Goal: Task Accomplishment & Management: Complete application form

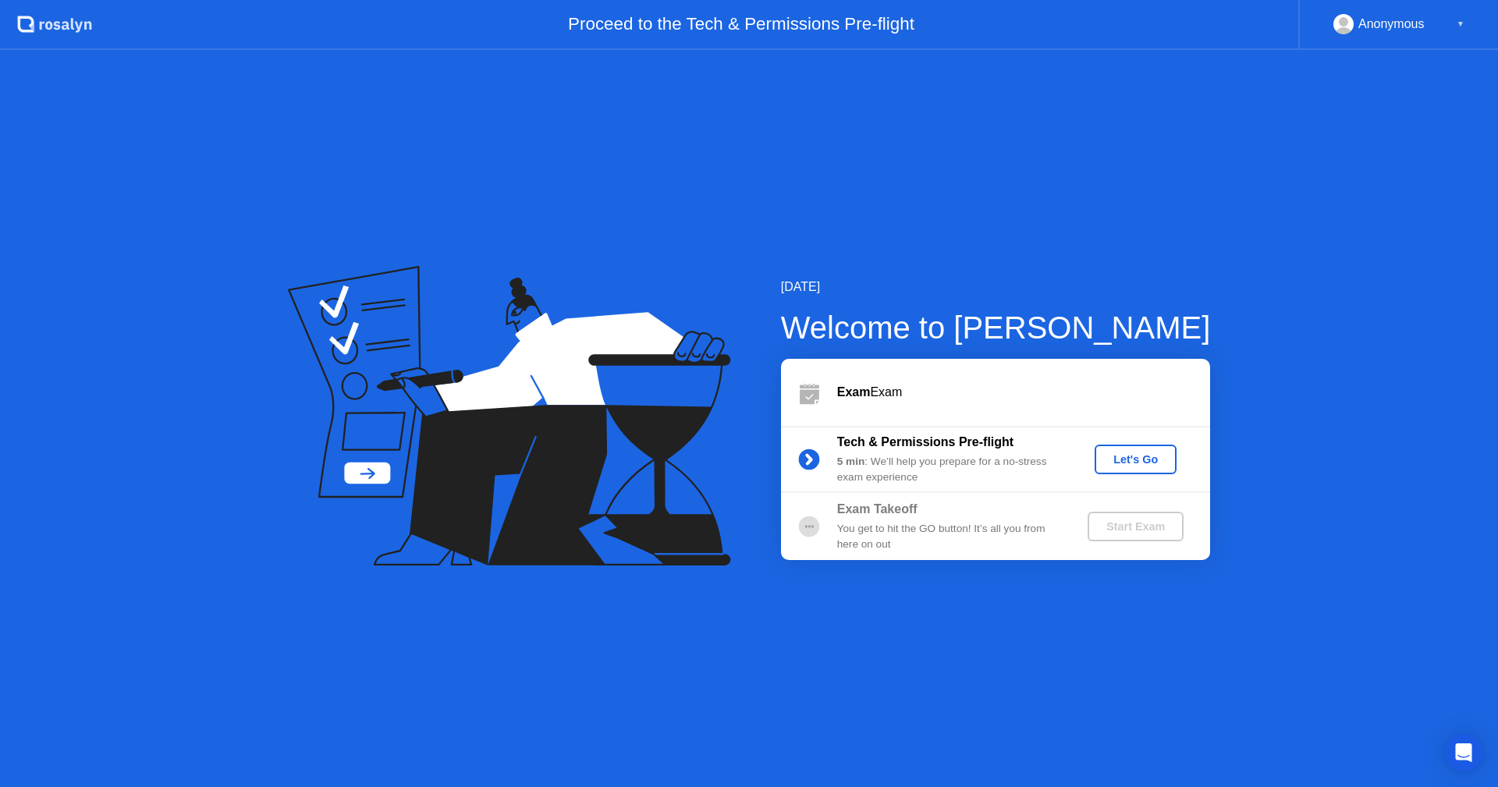
click at [1120, 464] on div "Let's Go" at bounding box center [1135, 459] width 69 height 12
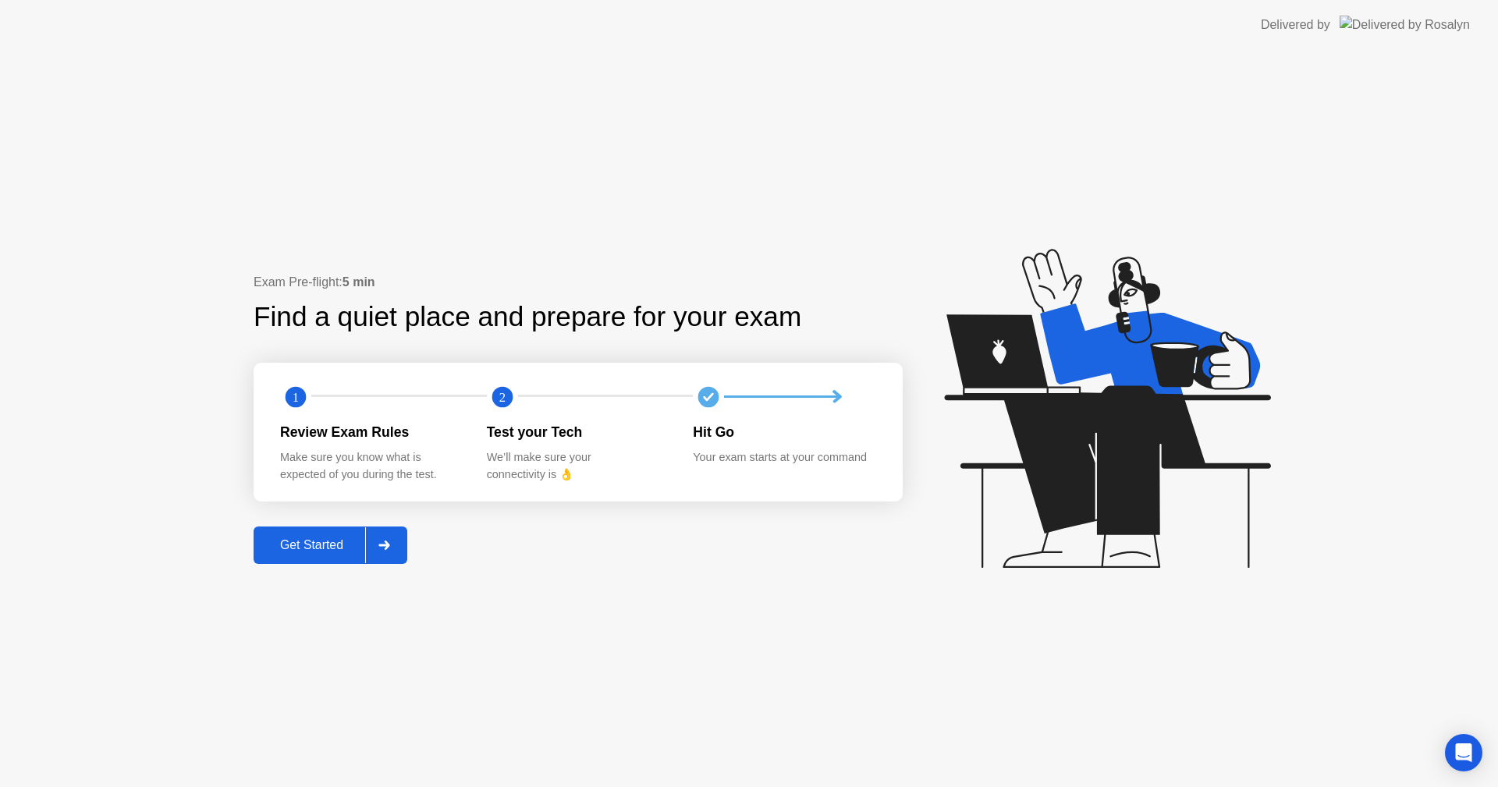
click at [400, 545] on div at bounding box center [383, 545] width 37 height 36
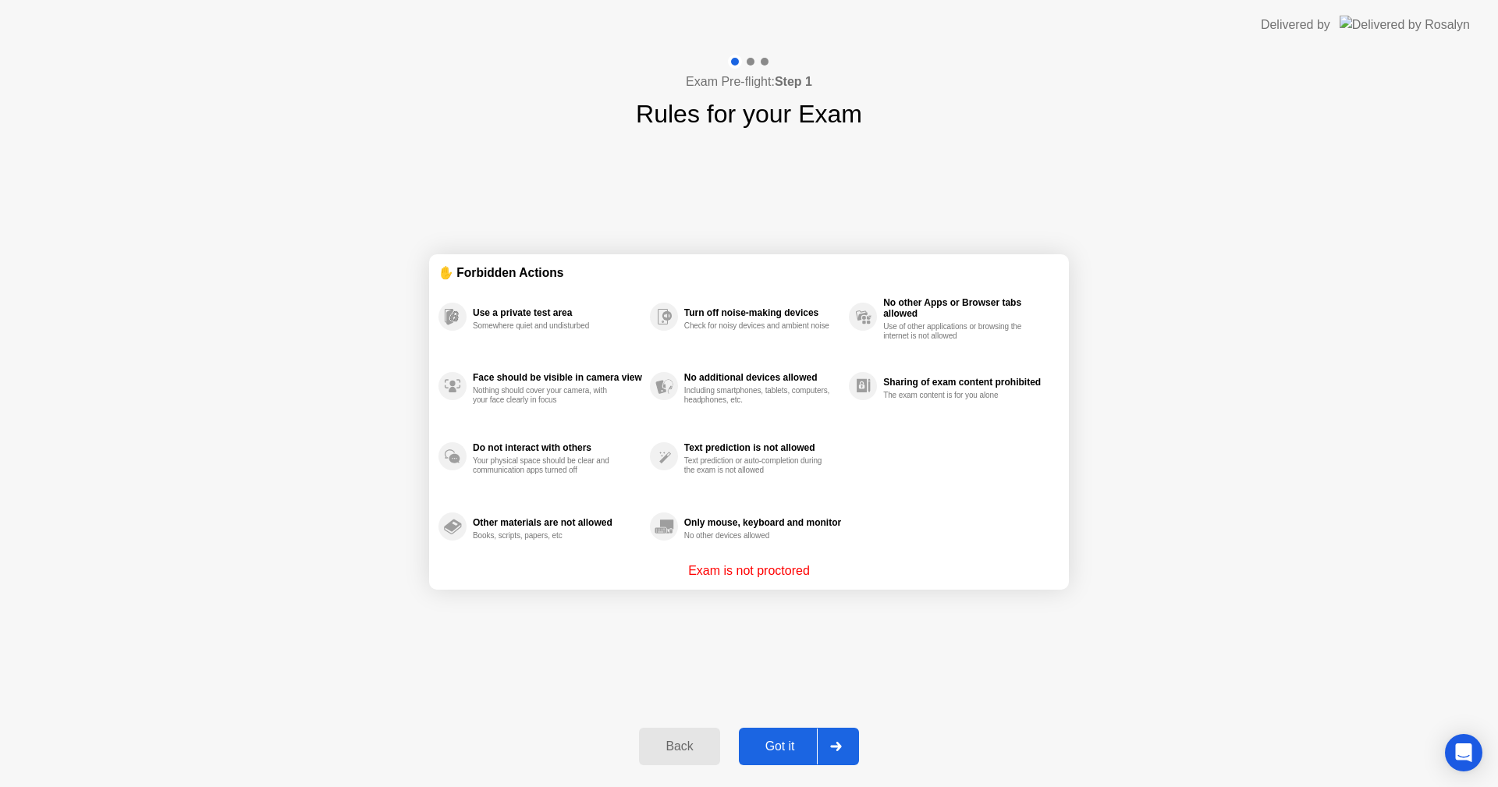
drag, startPoint x: 794, startPoint y: 745, endPoint x: 884, endPoint y: 721, distance: 92.9
click at [886, 721] on div "Exam Pre-flight: Step 1 Rules for your Exam ✋ Forbidden Actions Use a private t…" at bounding box center [749, 418] width 1498 height 737
click at [841, 746] on icon at bounding box center [835, 746] width 11 height 9
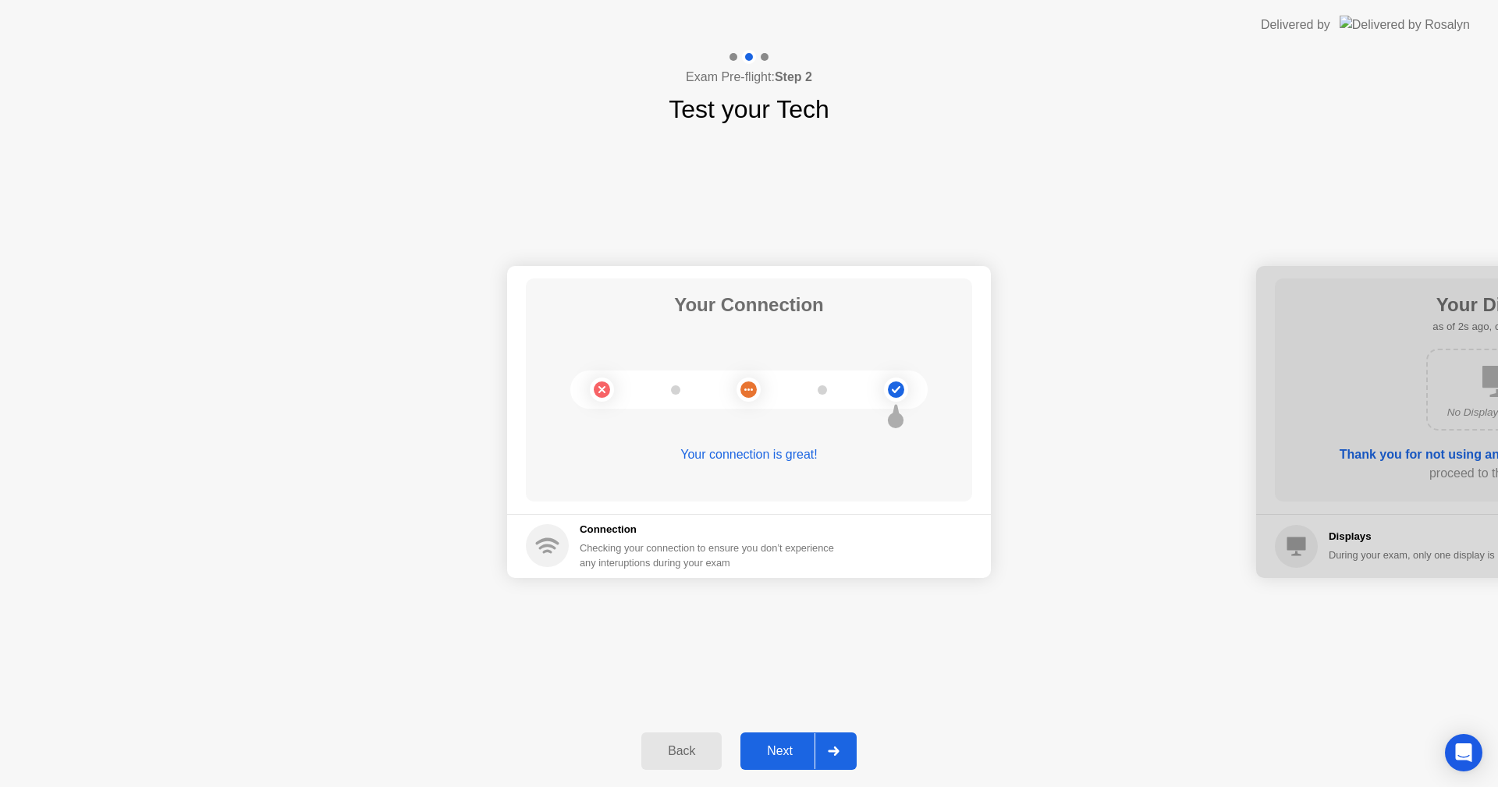
click at [841, 746] on div at bounding box center [833, 751] width 37 height 36
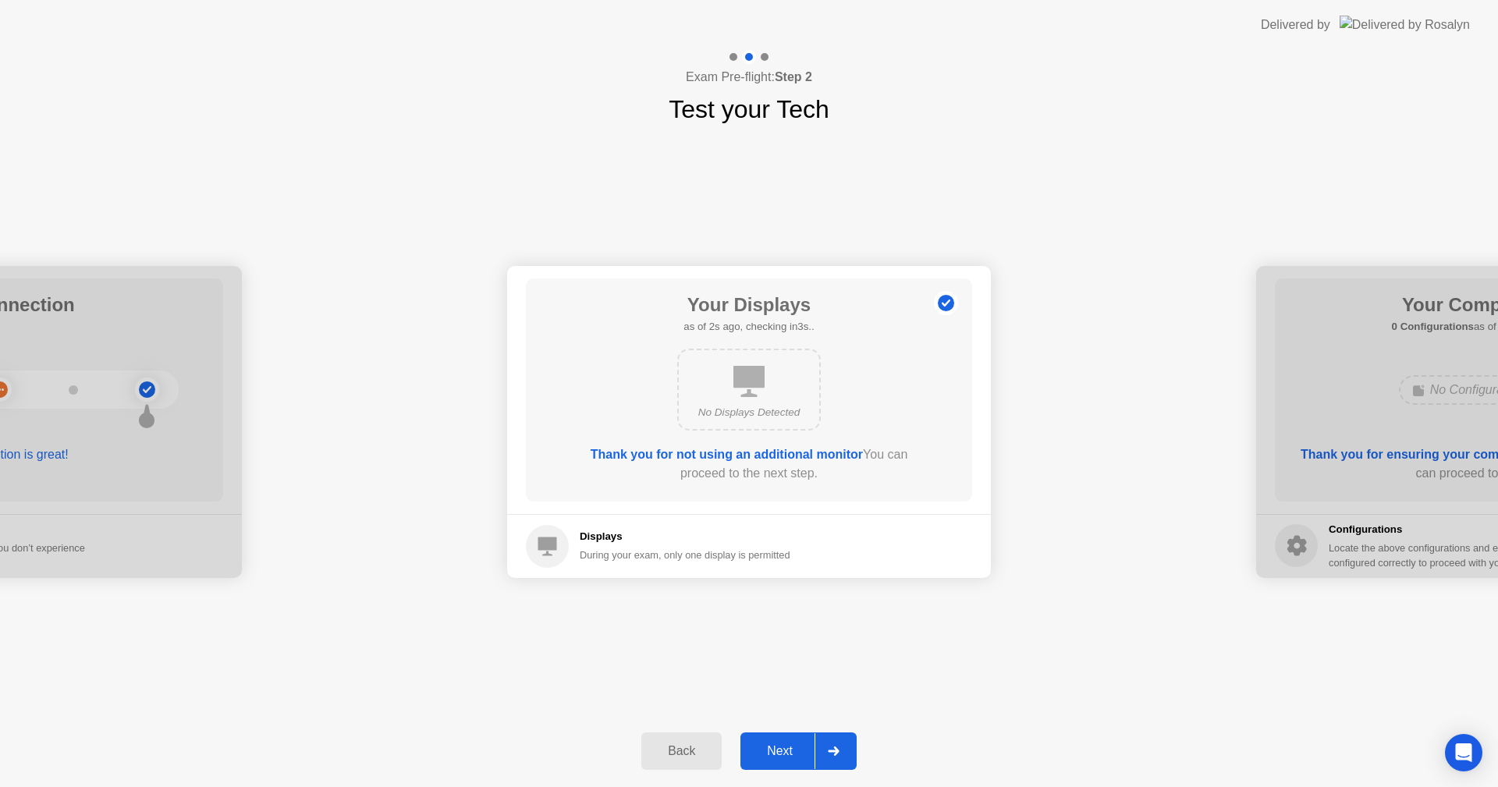
click at [841, 746] on div at bounding box center [833, 751] width 37 height 36
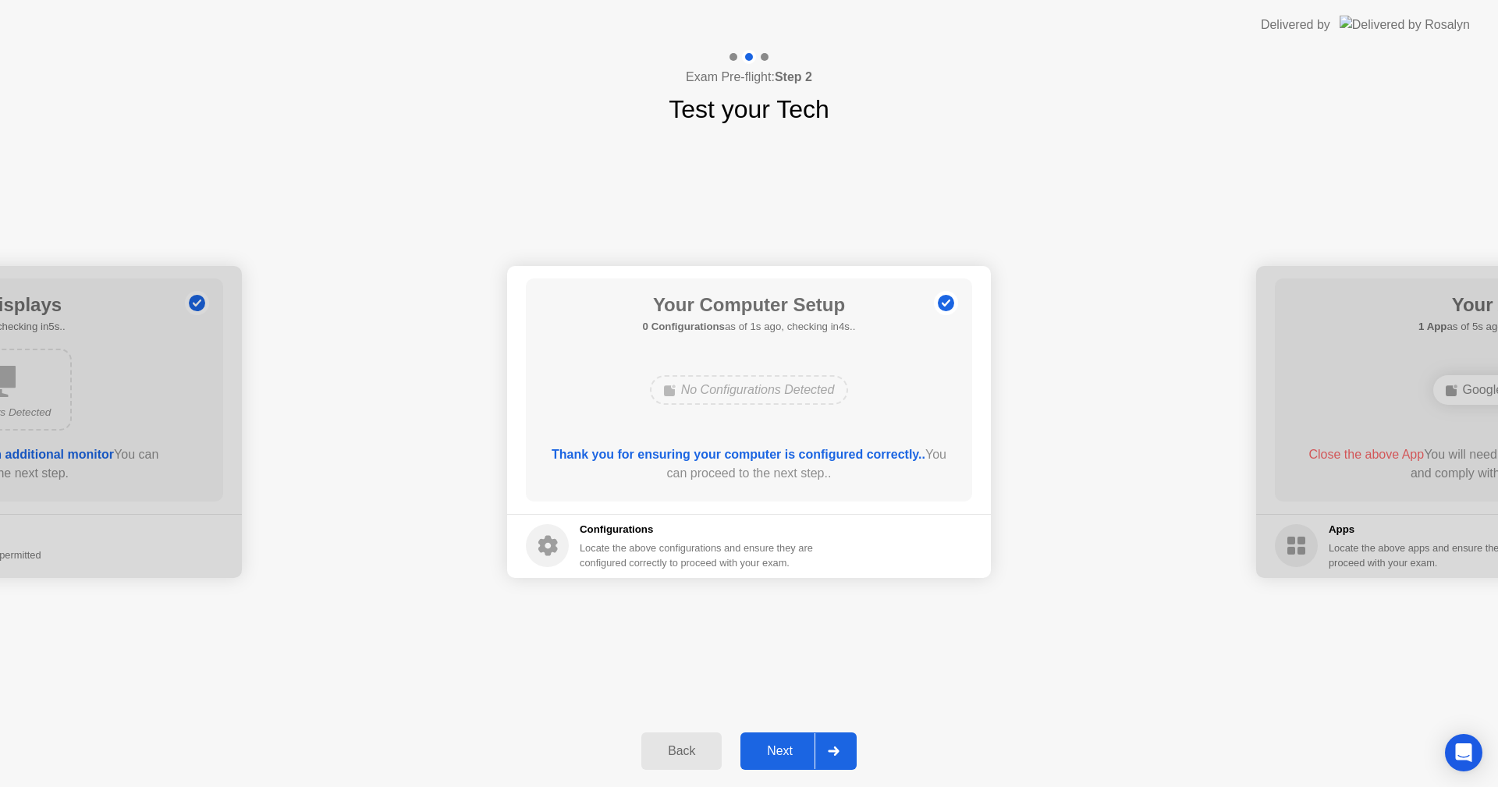
click at [841, 746] on div at bounding box center [833, 751] width 37 height 36
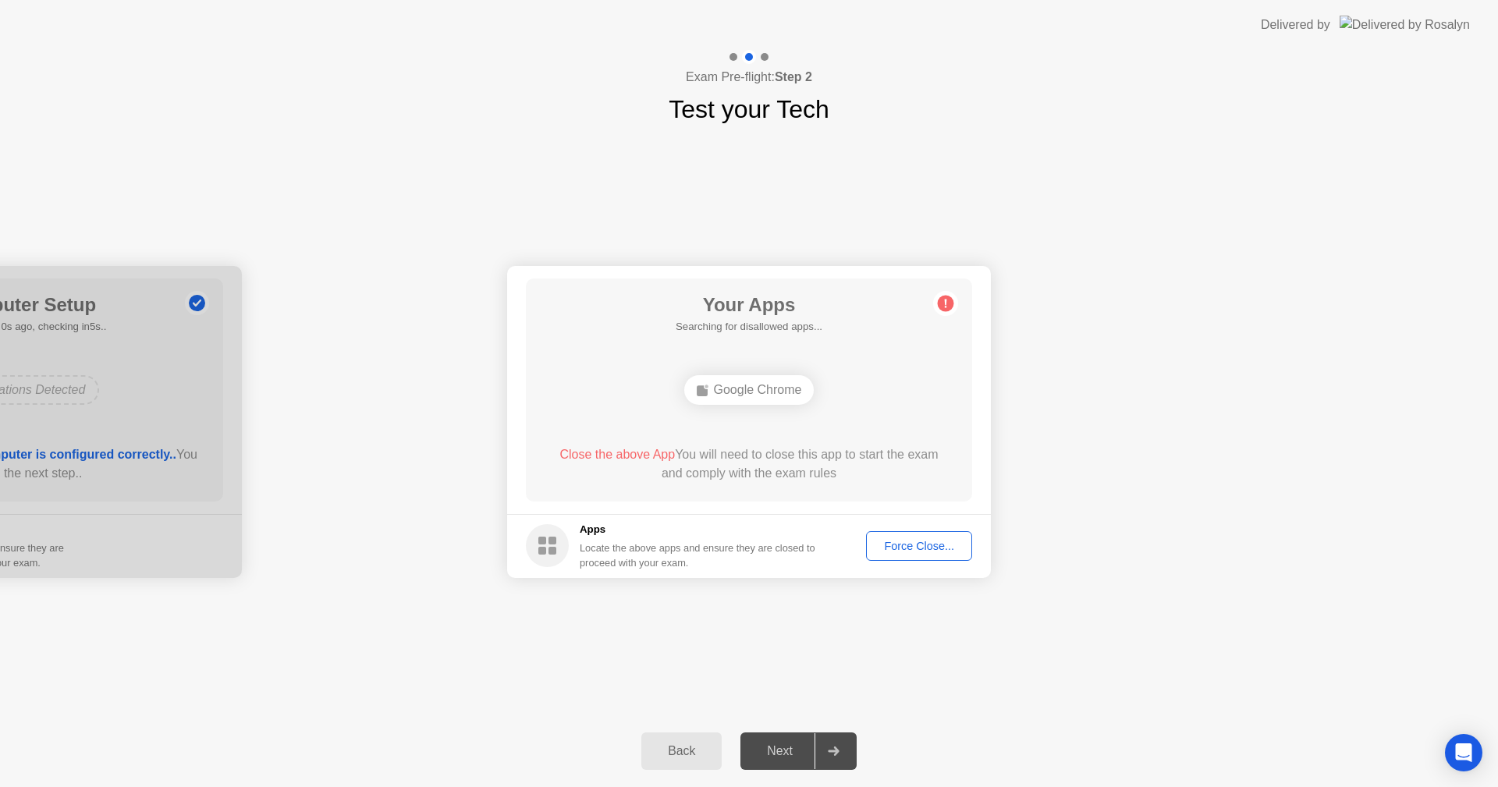
click at [941, 545] on div "Force Close..." at bounding box center [919, 546] width 95 height 12
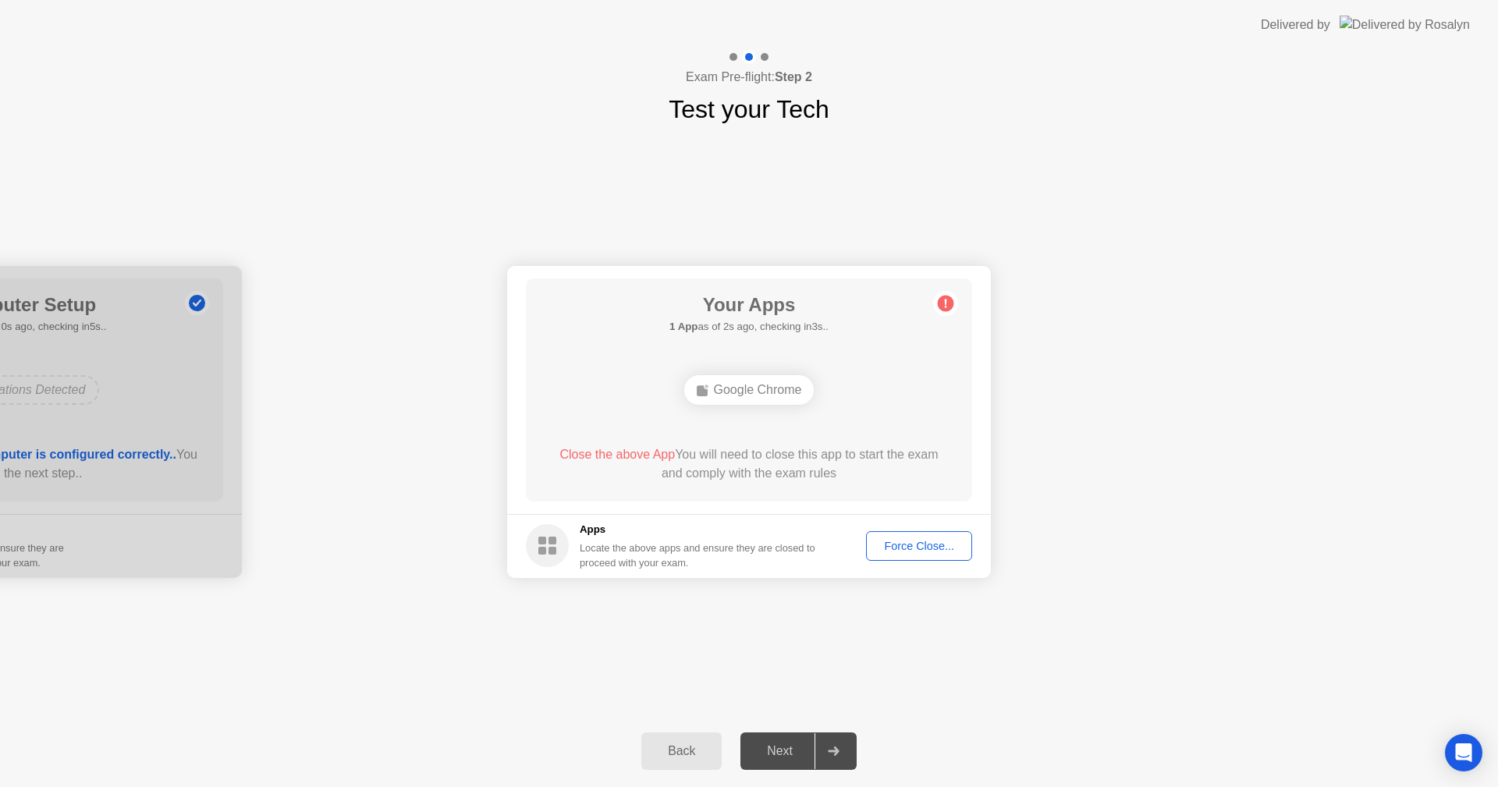
click at [773, 432] on div "Your Apps 1 App as of 2s ago, checking in3s.. Google Chrome Close the above App…" at bounding box center [749, 390] width 446 height 223
click at [908, 542] on div "Force Close..." at bounding box center [919, 546] width 95 height 12
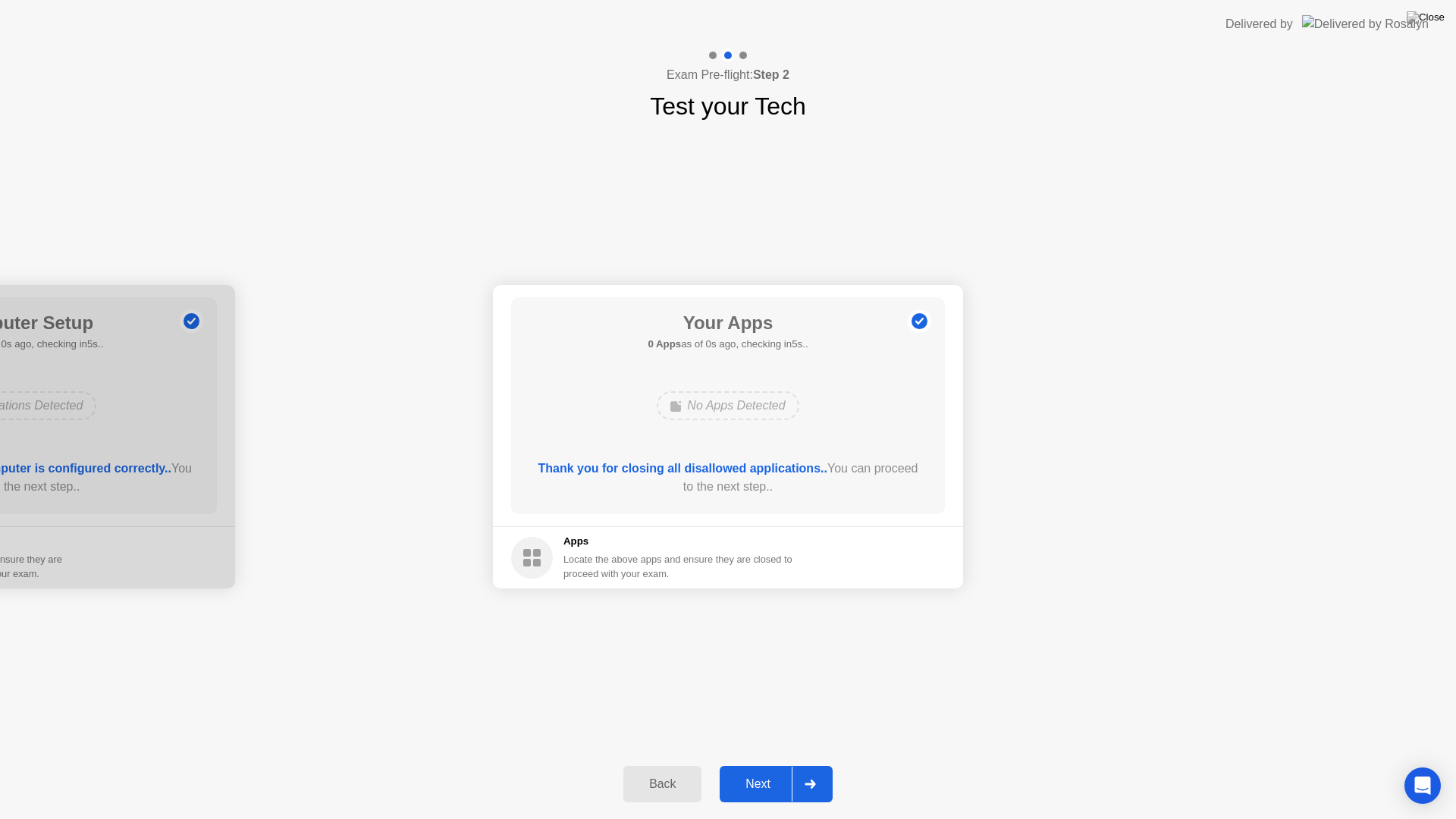
click at [815, 765] on icon at bounding box center [811, 783] width 12 height 9
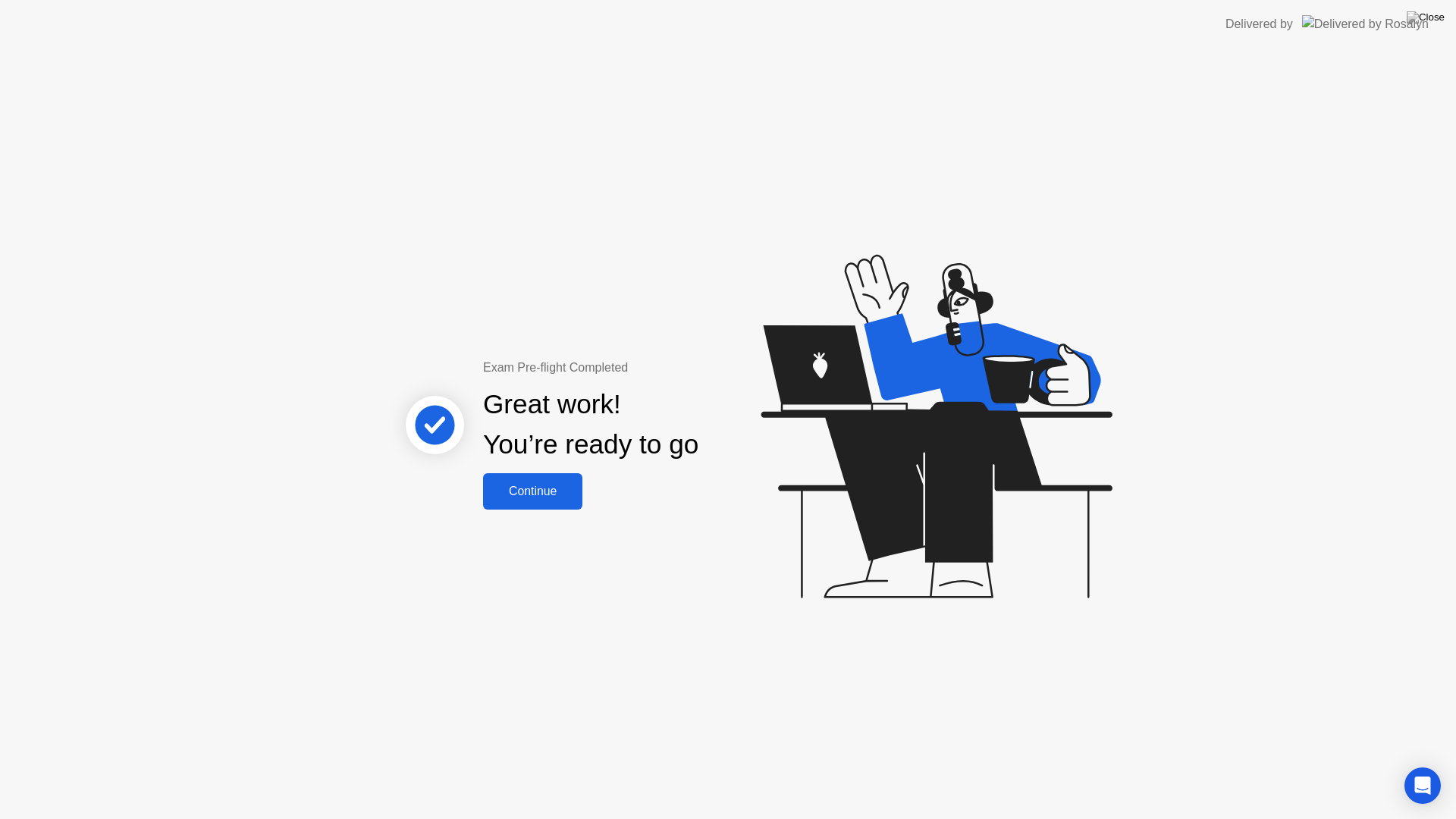
click at [540, 497] on div "Continue" at bounding box center [533, 492] width 90 height 14
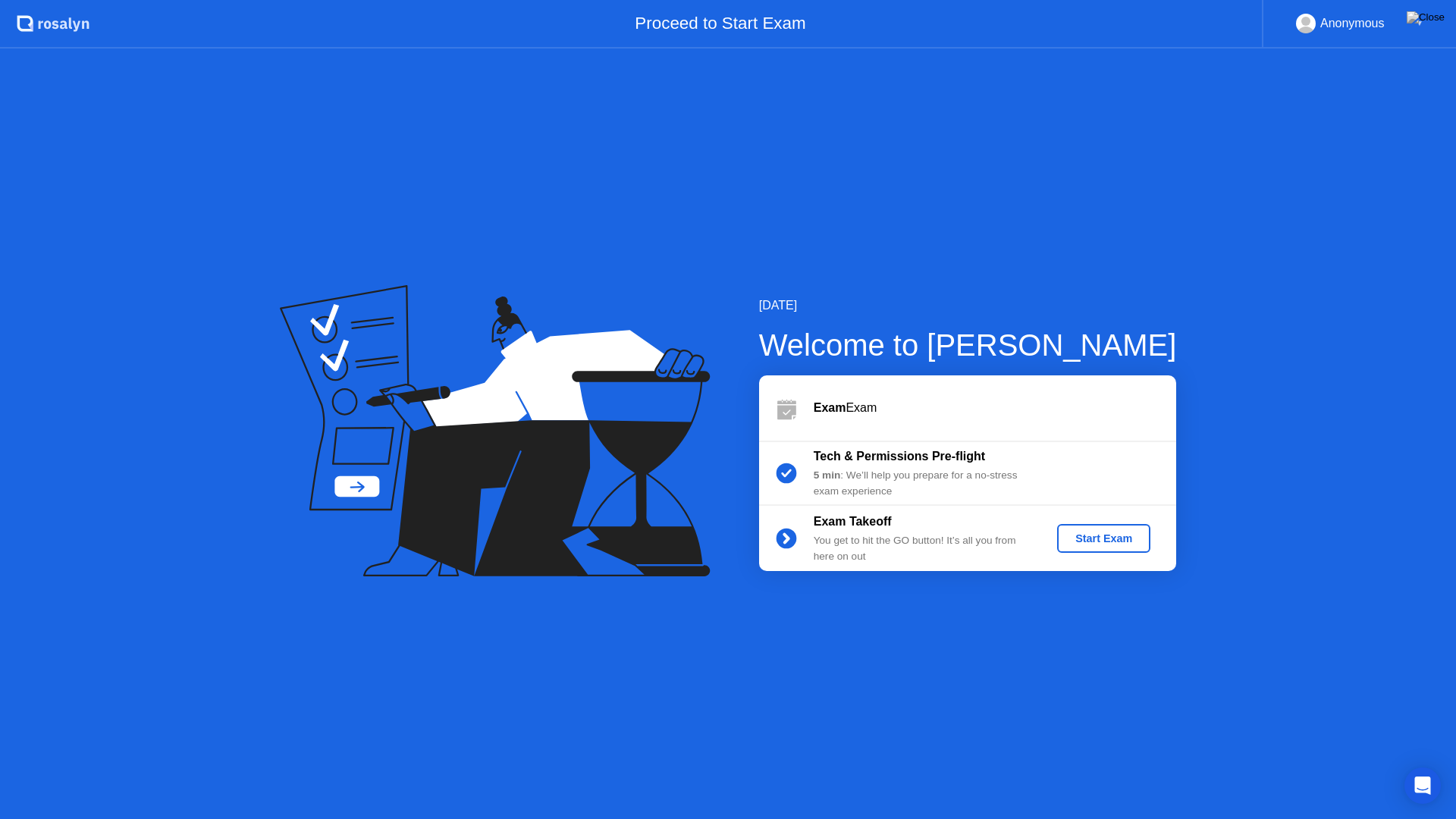
drag, startPoint x: 1099, startPoint y: 538, endPoint x: 1230, endPoint y: 625, distance: 157.3
click at [1230, 625] on div "[DATE] Welcome to [PERSON_NAME] Exam Exam Tech & Permissions Pre-flight 5 min :…" at bounding box center [728, 433] width 1456 height 770
click at [1100, 540] on div "Start Exam" at bounding box center [1103, 538] width 81 height 12
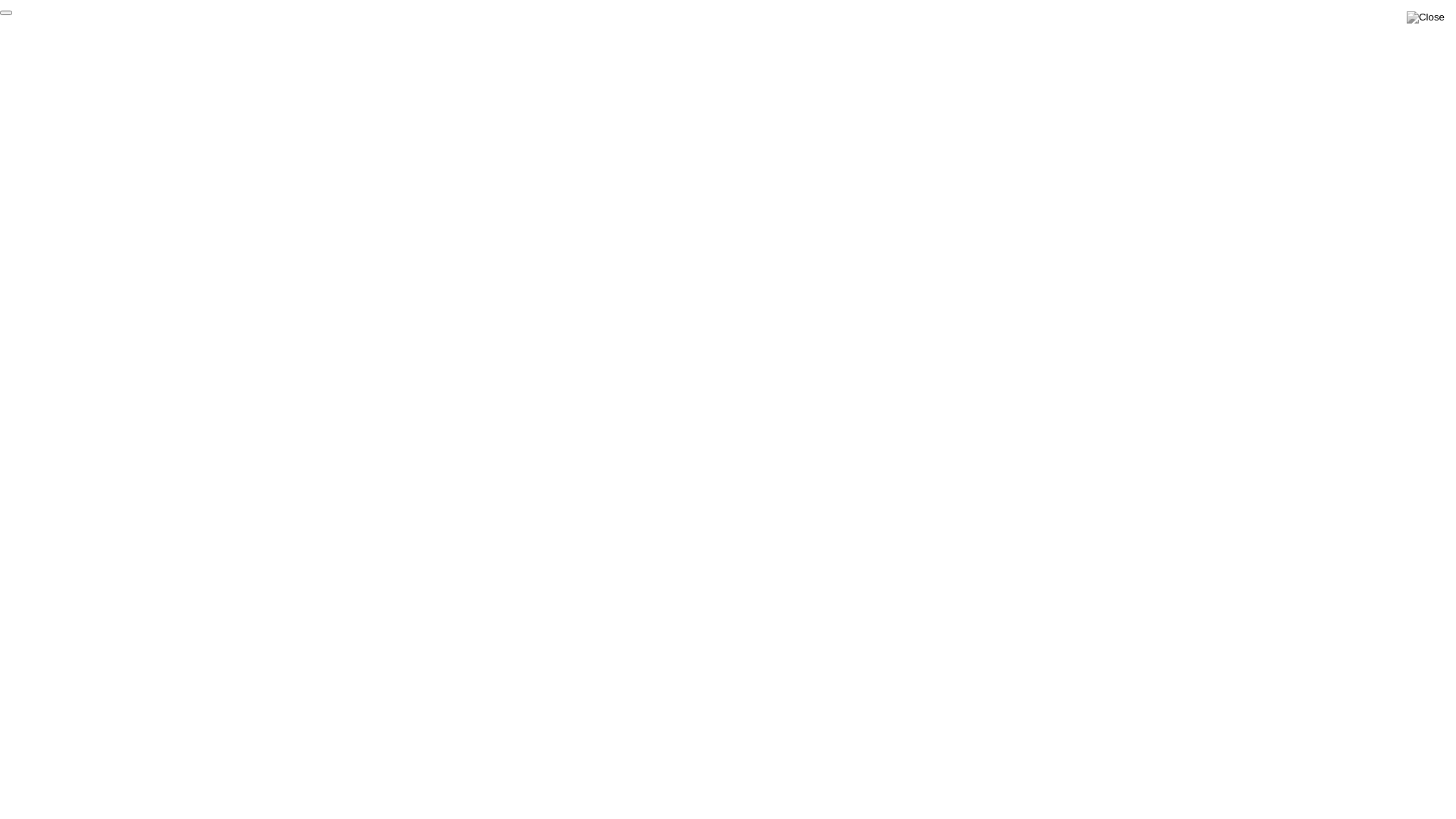
click at [12, 16] on button "End Proctoring Session" at bounding box center [6, 13] width 12 height 5
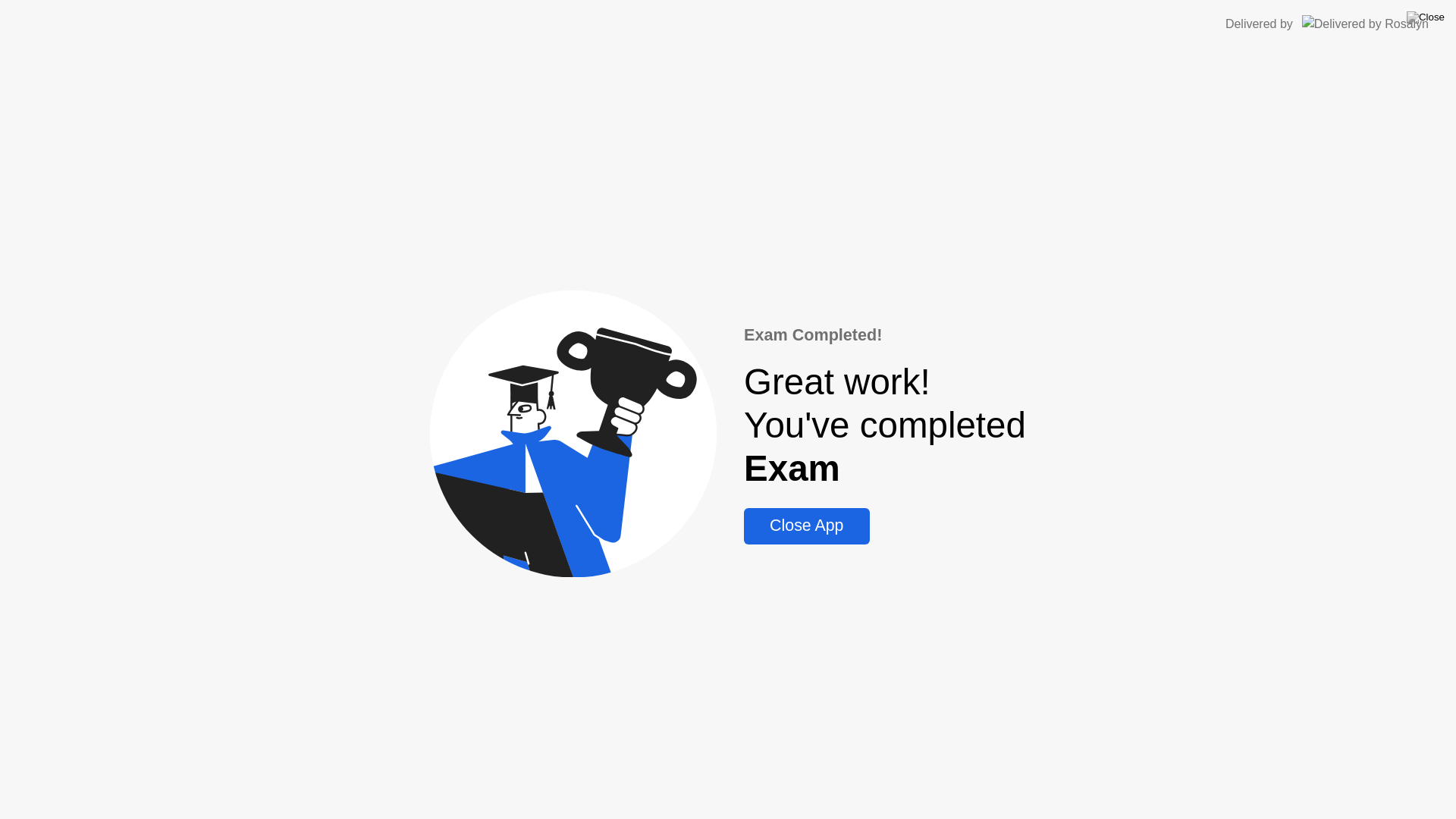
click at [789, 523] on div "Close App" at bounding box center [806, 526] width 116 height 19
